Goal: Task Accomplishment & Management: Manage account settings

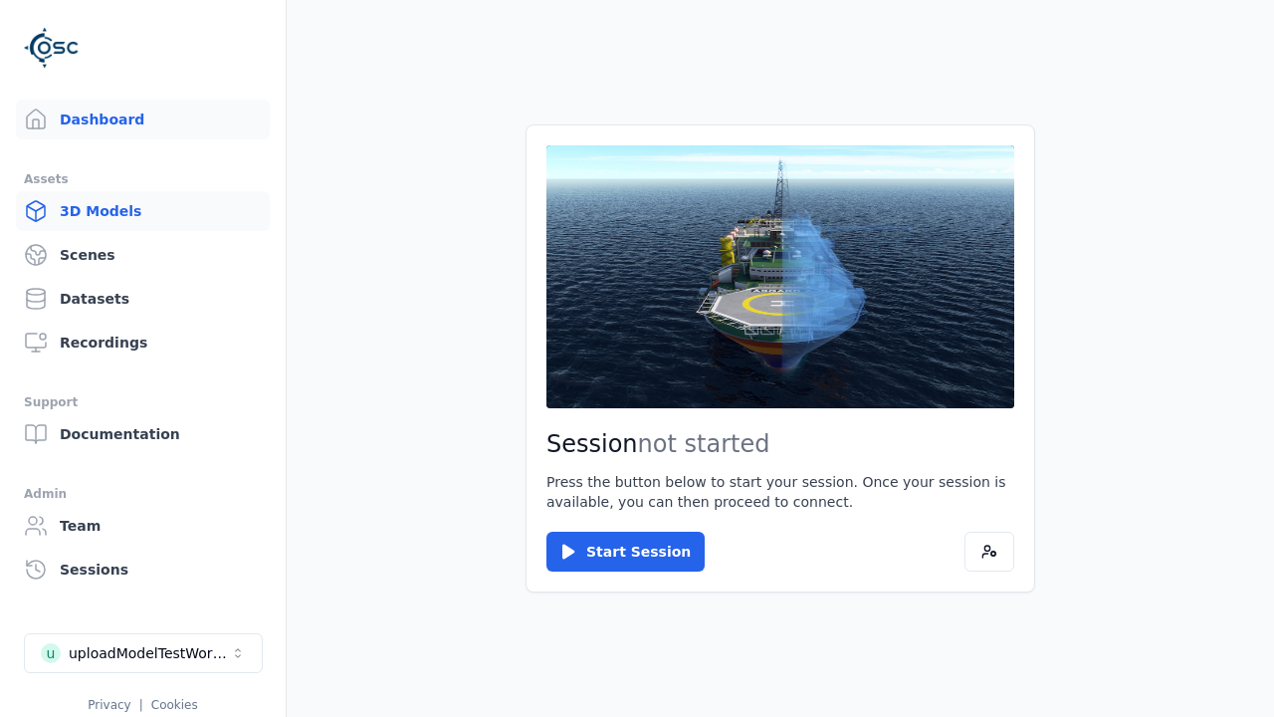
click at [142, 211] on link "3D Models" at bounding box center [143, 211] width 254 height 40
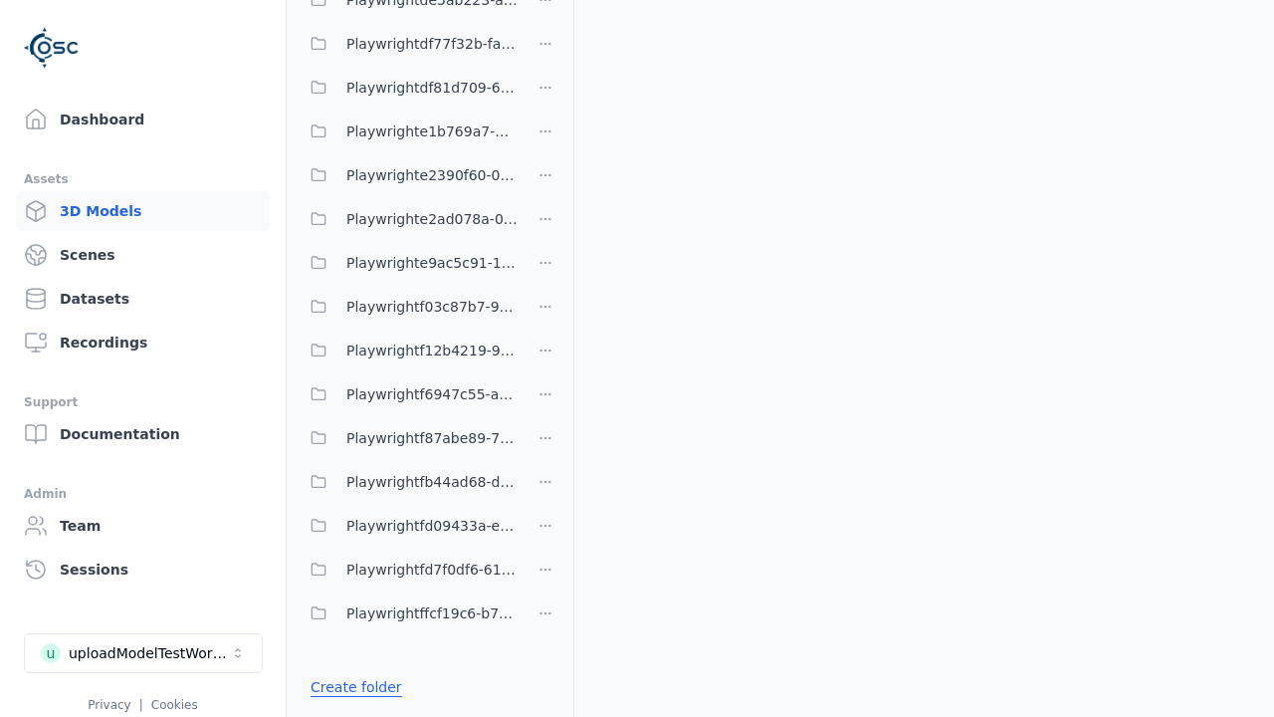
click at [355, 687] on link "Create folder" at bounding box center [357, 687] width 92 height 20
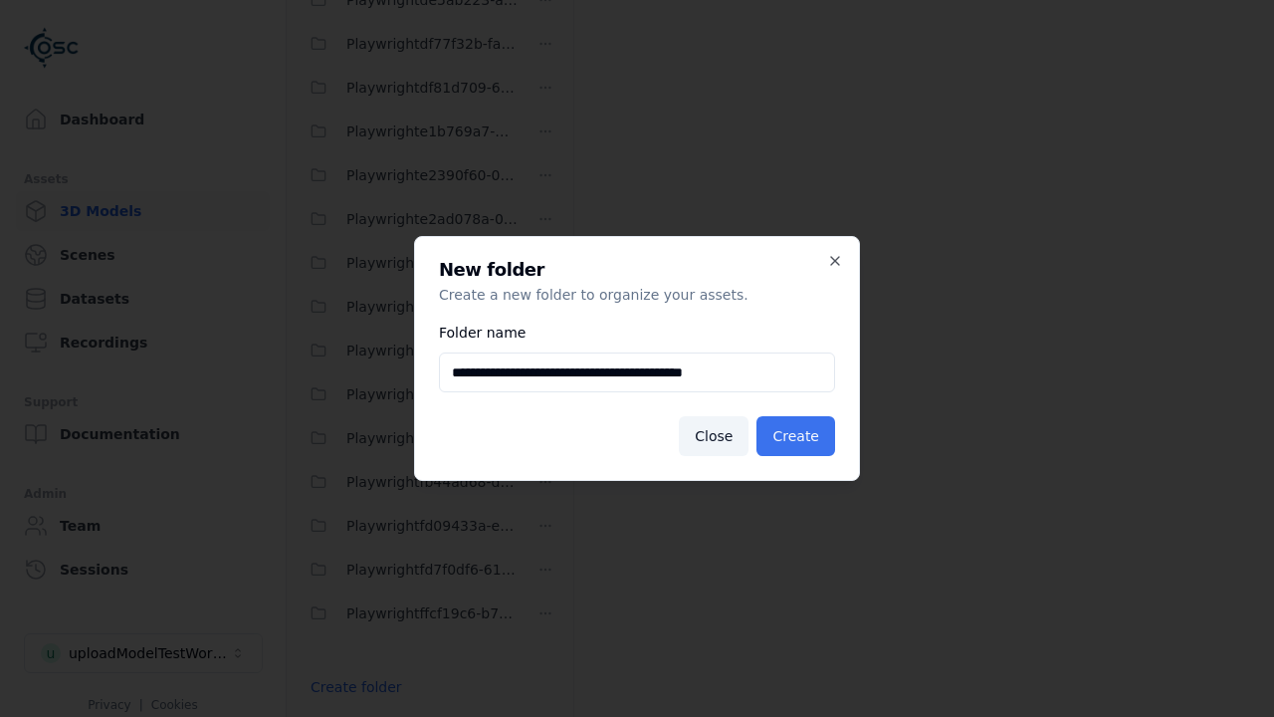
type input "**********"
click at [795, 436] on button "Create" at bounding box center [796, 436] width 79 height 40
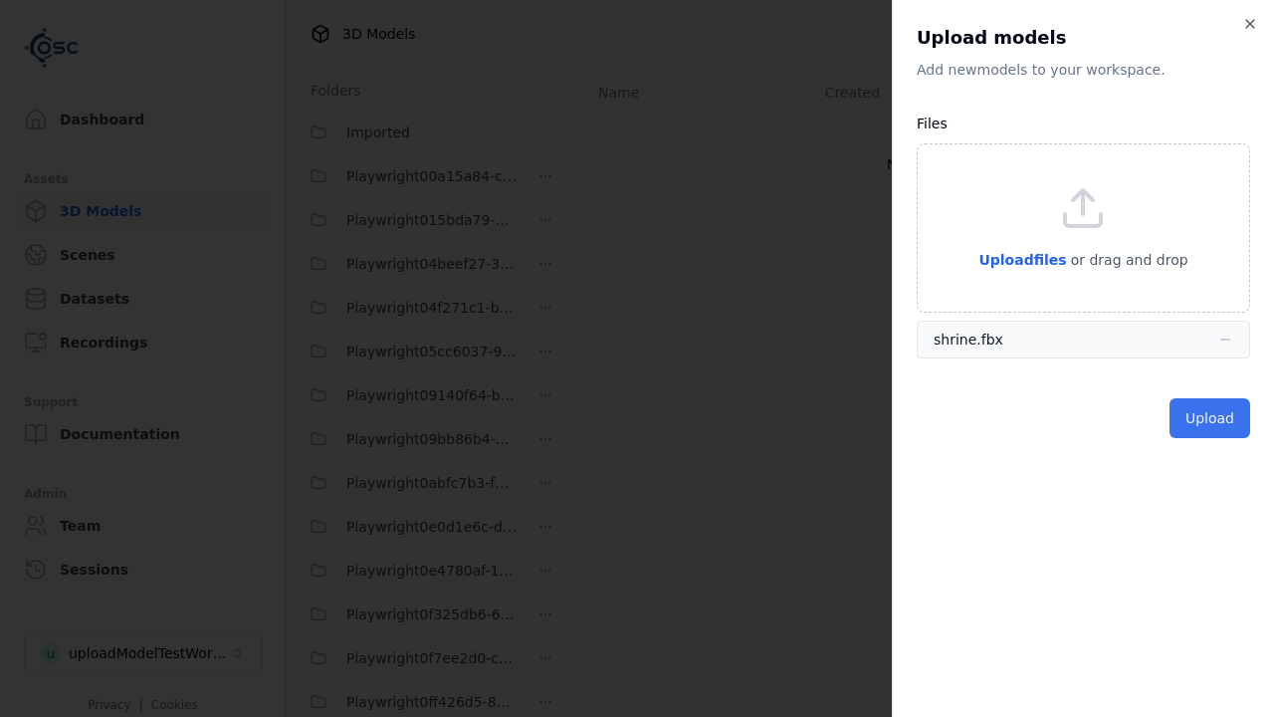
click at [1210, 418] on button "Upload" at bounding box center [1210, 418] width 81 height 40
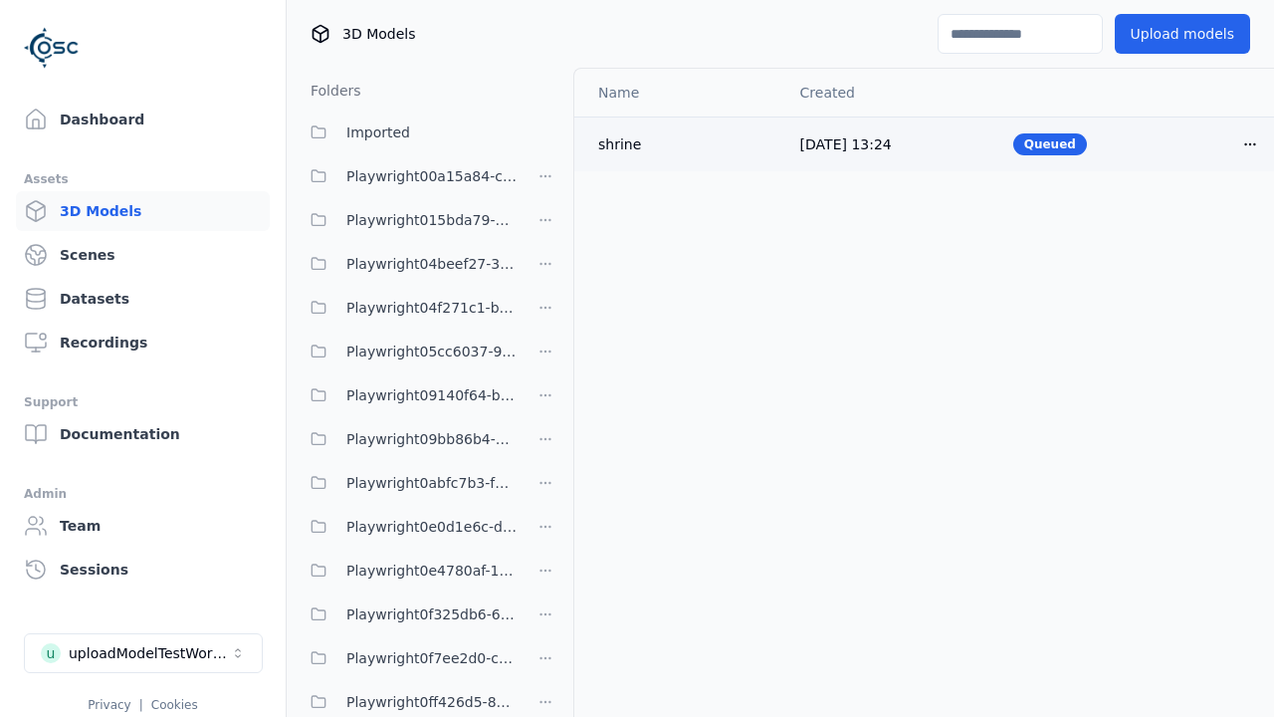
click at [1250, 143] on html "Support Dashboard Assets 3D Models Scenes Datasets Recordings Support Documenta…" at bounding box center [637, 358] width 1274 height 717
click at [1207, 221] on div "Delete" at bounding box center [1206, 221] width 117 height 32
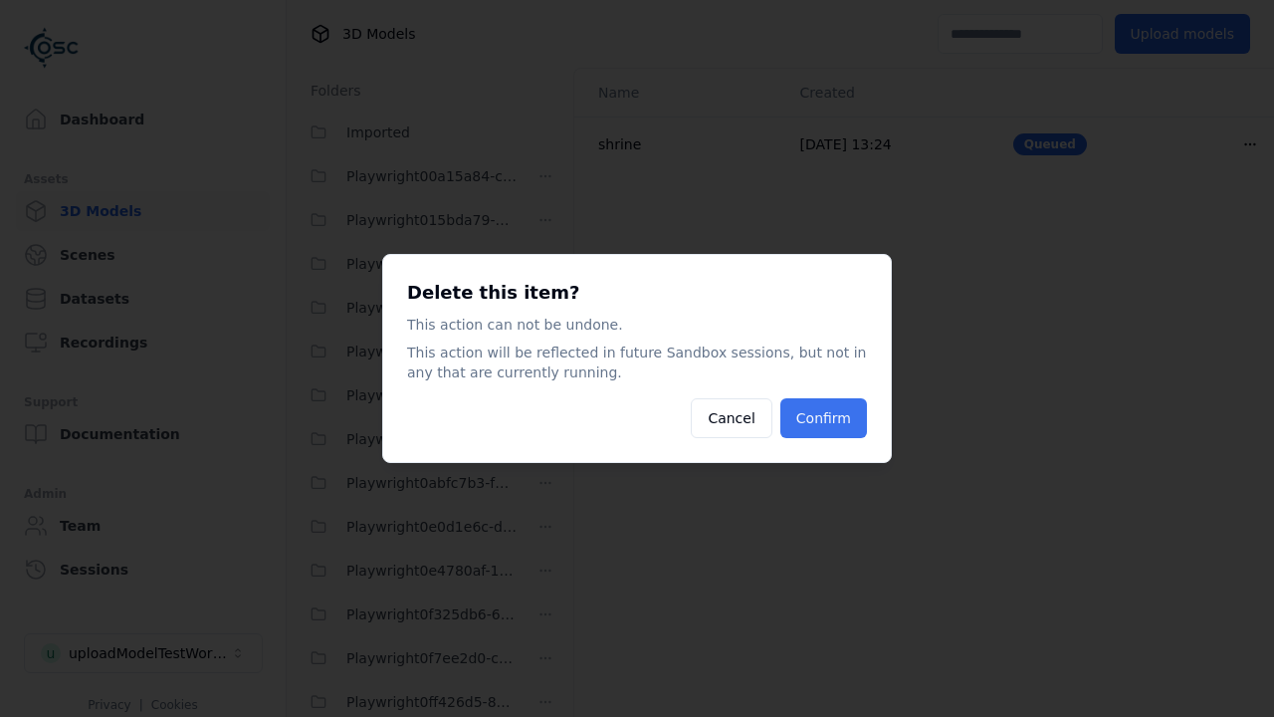
click at [823, 418] on button "Confirm" at bounding box center [824, 418] width 87 height 40
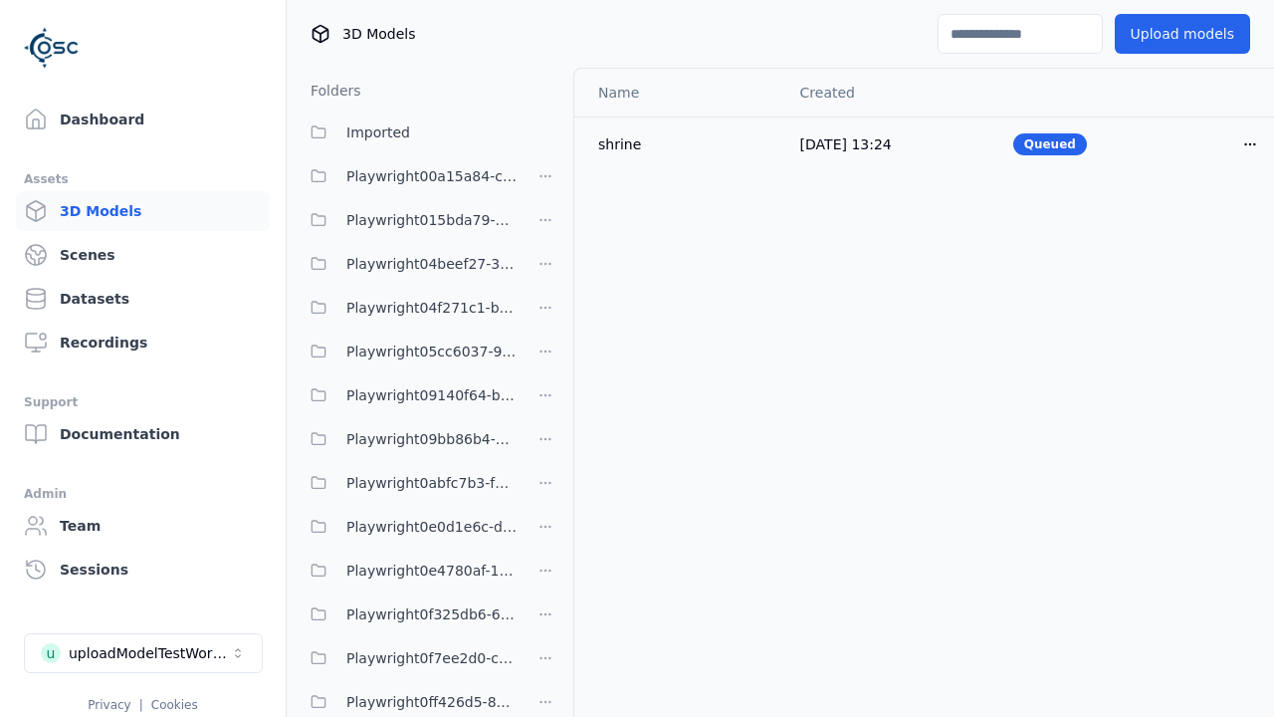
click at [546, 358] on html "Support Dashboard Assets 3D Models Scenes Datasets Recordings Support Documenta…" at bounding box center [637, 358] width 1274 height 717
